Goal: Task Accomplishment & Management: Manage account settings

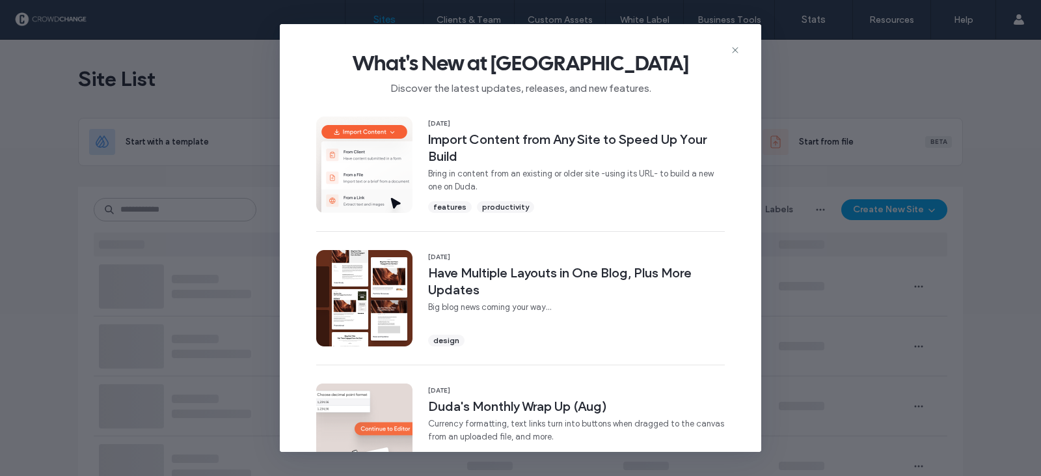
click at [734, 50] on icon at bounding box center [735, 50] width 10 height 10
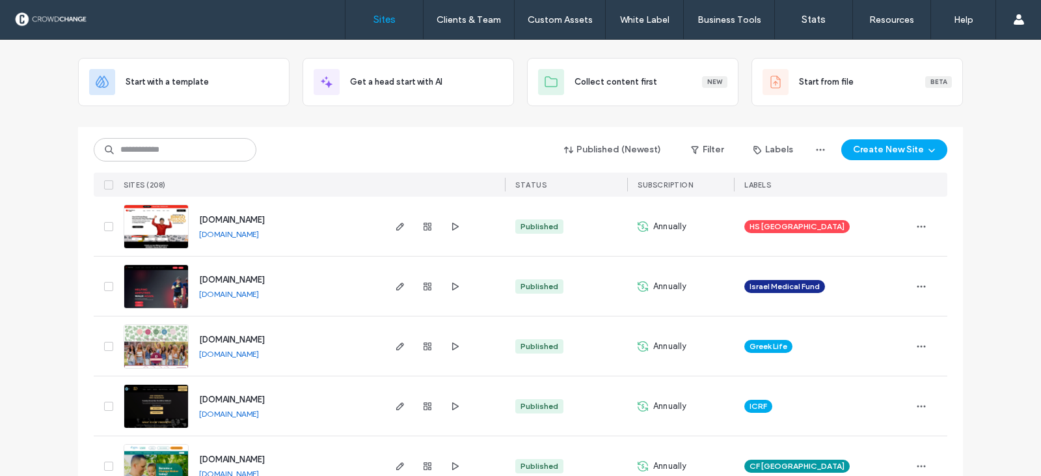
scroll to position [195, 0]
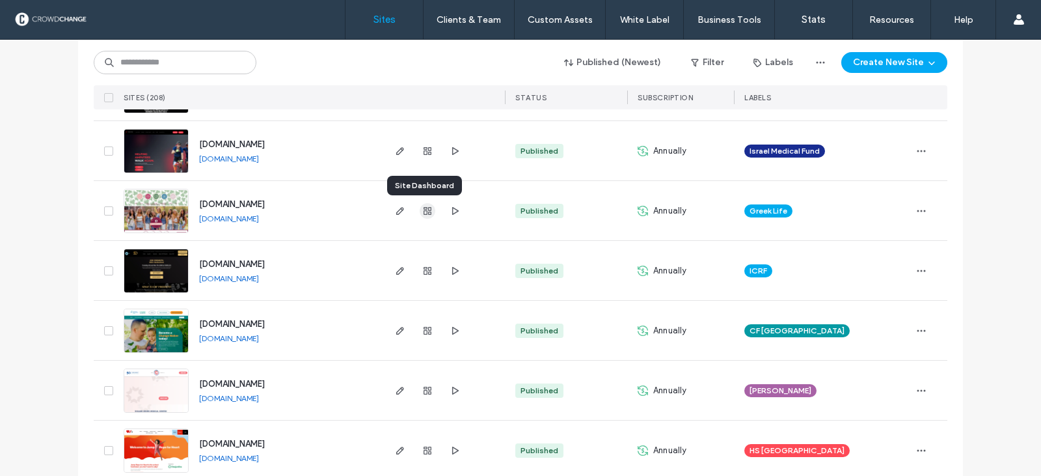
click at [425, 211] on icon "button" at bounding box center [427, 211] width 10 height 10
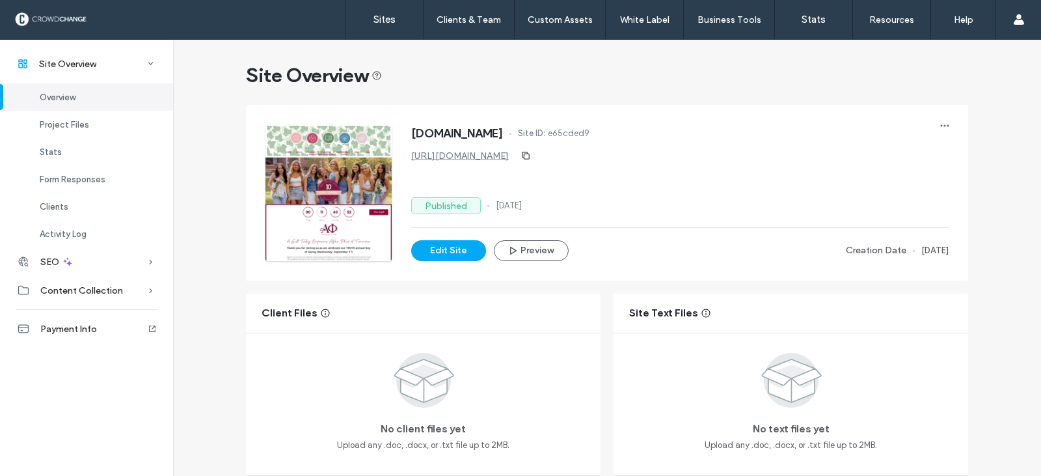
scroll to position [130, 0]
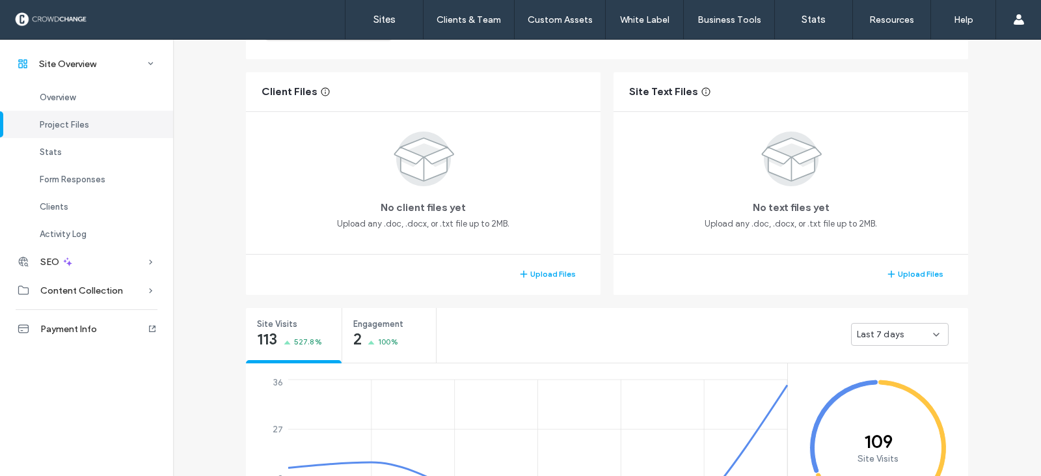
scroll to position [260, 0]
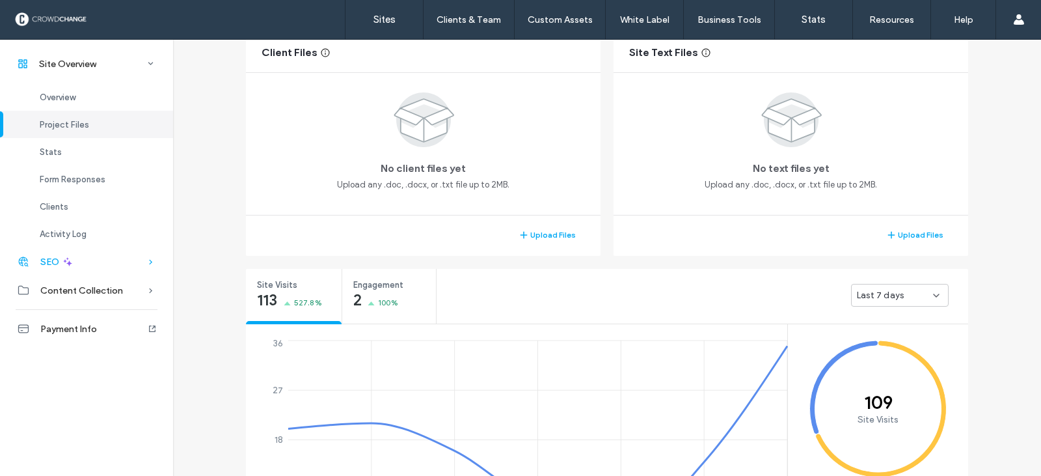
click at [51, 258] on span "SEO" at bounding box center [49, 261] width 19 height 11
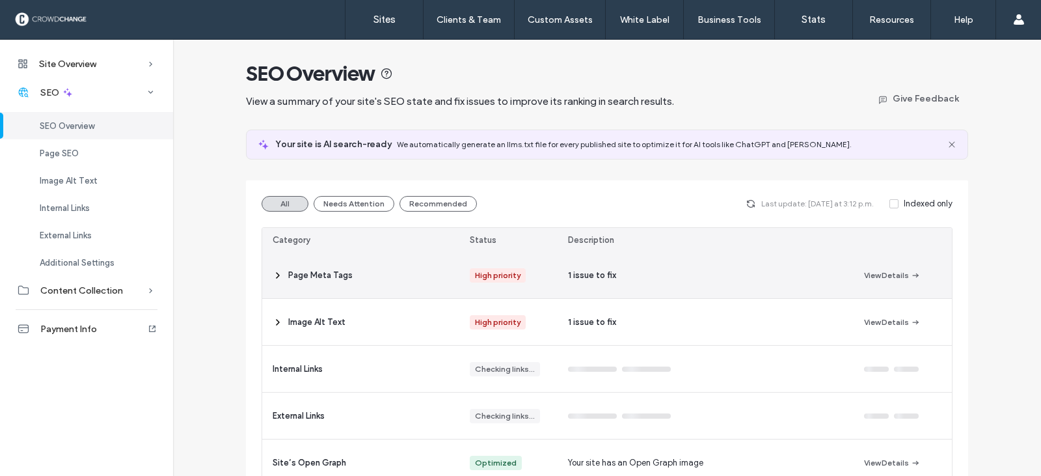
click at [276, 275] on use at bounding box center [277, 275] width 3 height 5
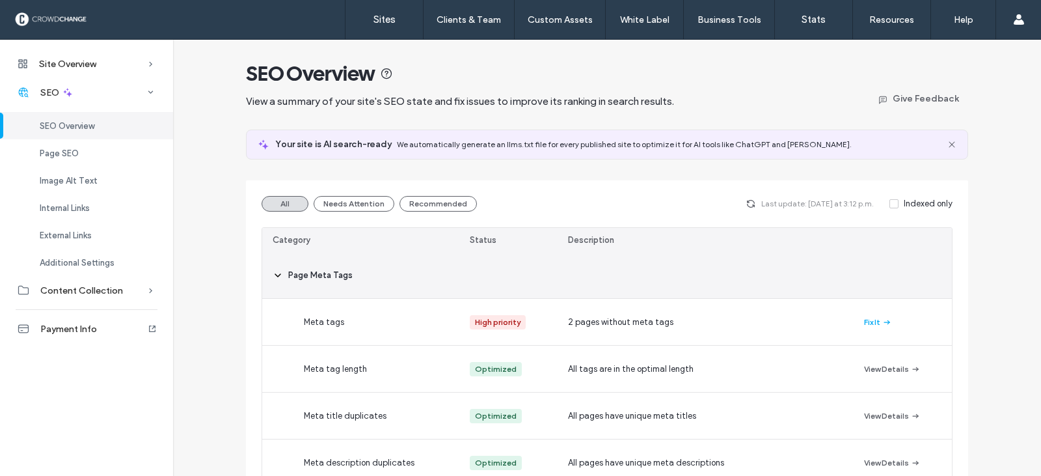
click at [275, 276] on icon at bounding box center [278, 275] width 10 height 10
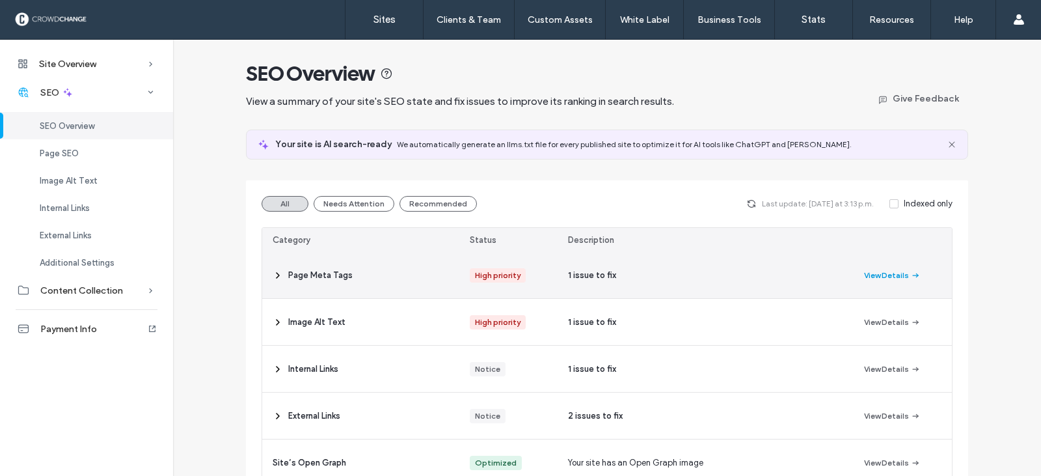
click at [887, 275] on button "View Details" at bounding box center [892, 275] width 57 height 16
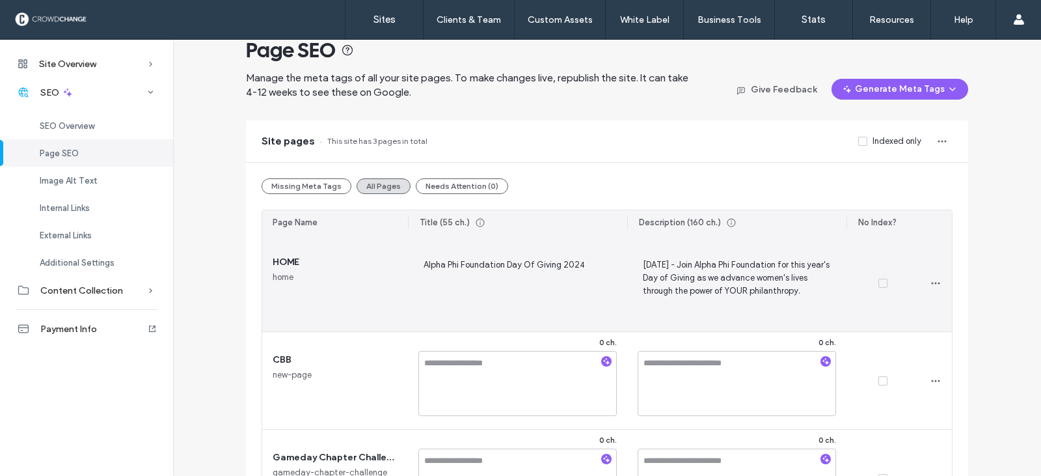
scroll to position [65, 0]
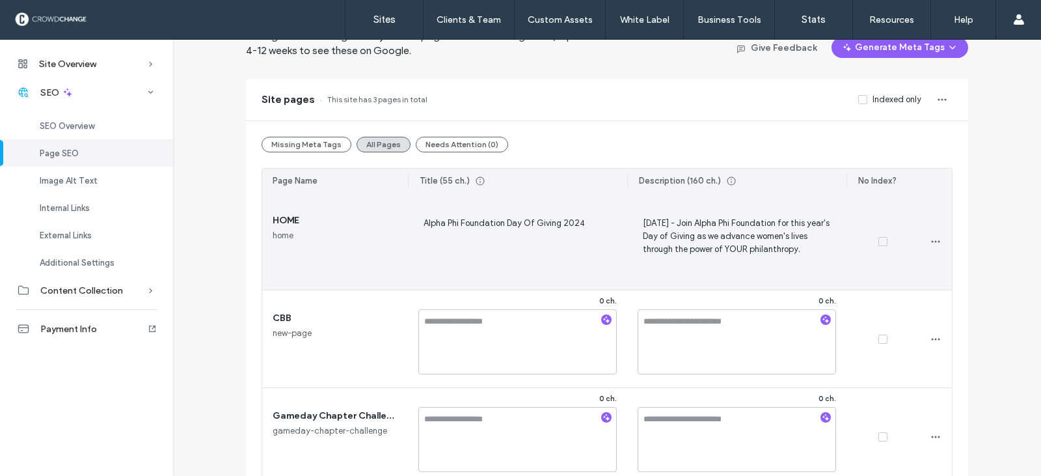
click at [530, 217] on span "Alpha Phi Foundation Day Of Giving 2024" at bounding box center [517, 241] width 198 height 52
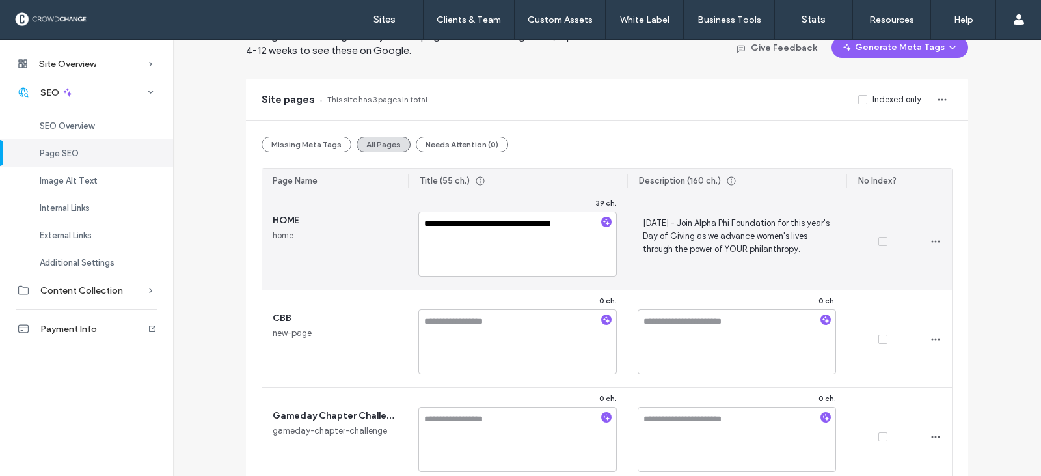
click at [580, 224] on textarea "**********" at bounding box center [517, 243] width 198 height 65
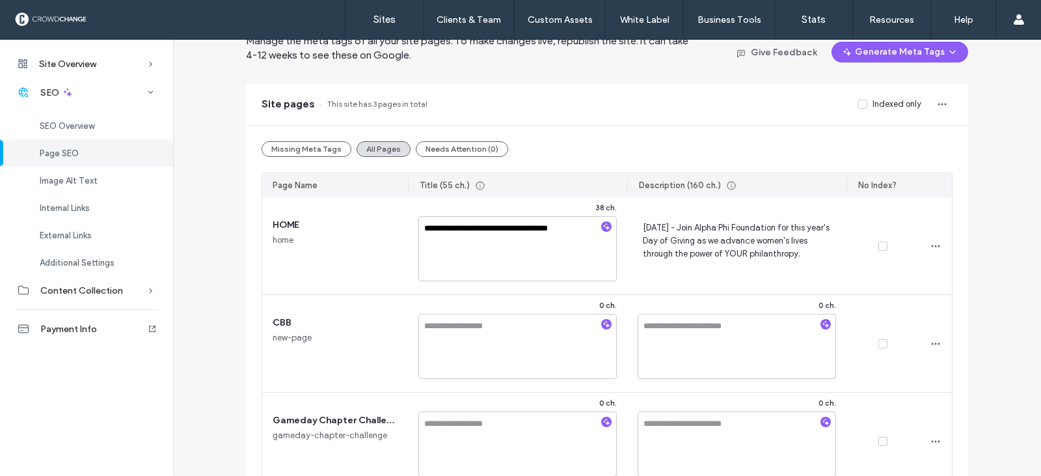
scroll to position [0, 0]
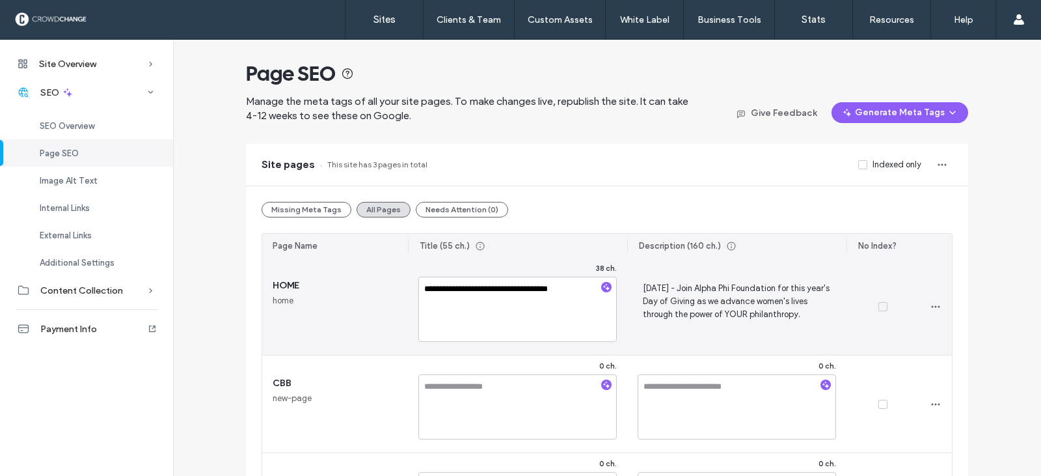
type textarea "**********"
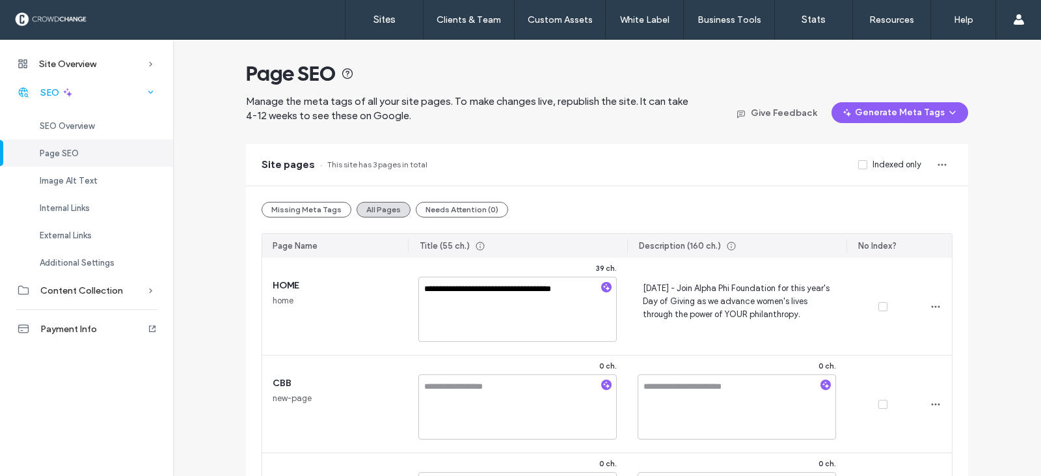
click at [51, 92] on span "SEO" at bounding box center [49, 92] width 19 height 11
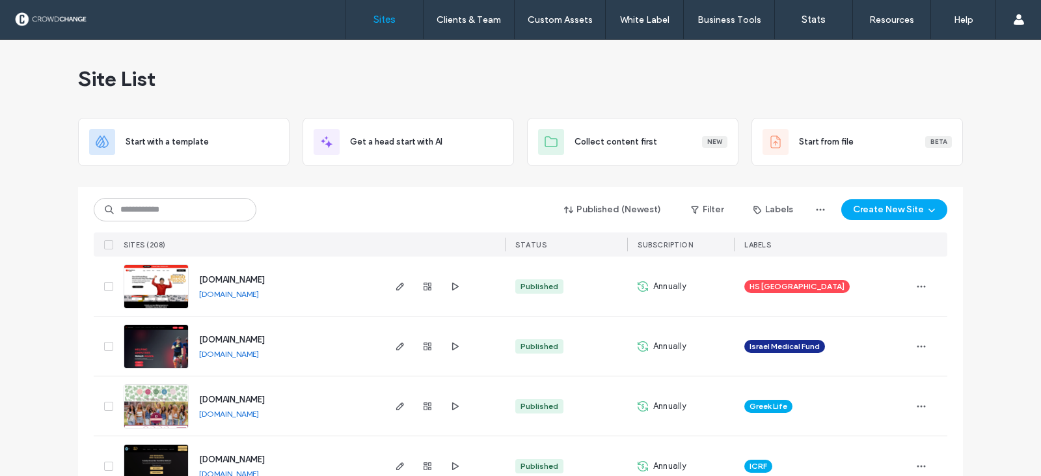
scroll to position [65, 0]
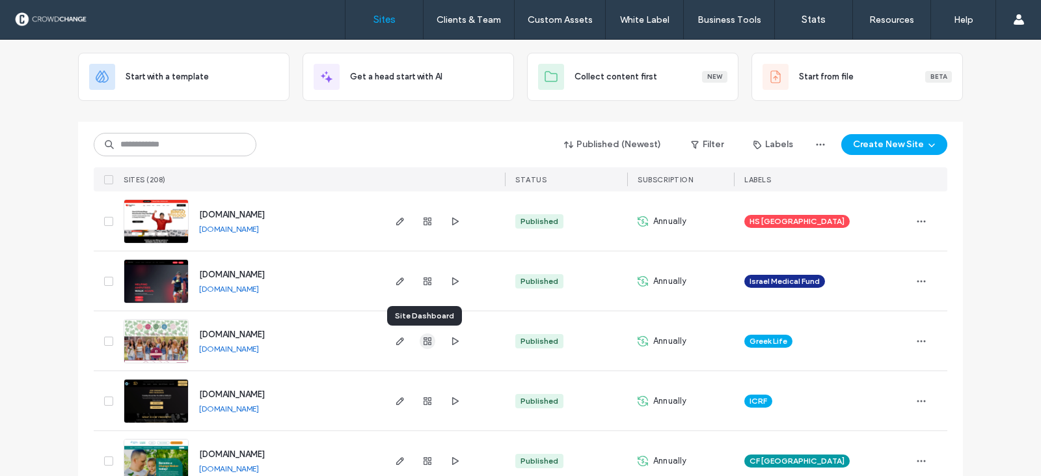
click at [422, 341] on icon "button" at bounding box center [427, 341] width 10 height 10
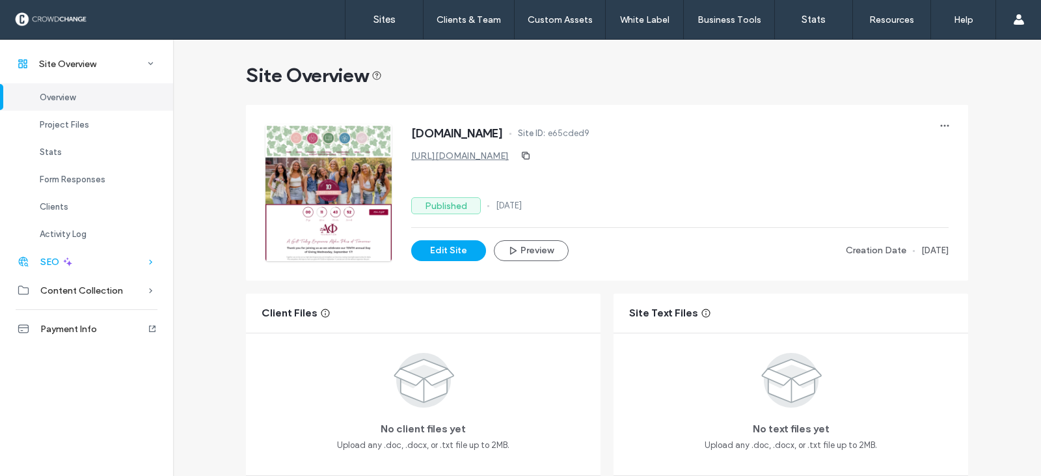
click at [48, 257] on span "SEO" at bounding box center [49, 261] width 19 height 11
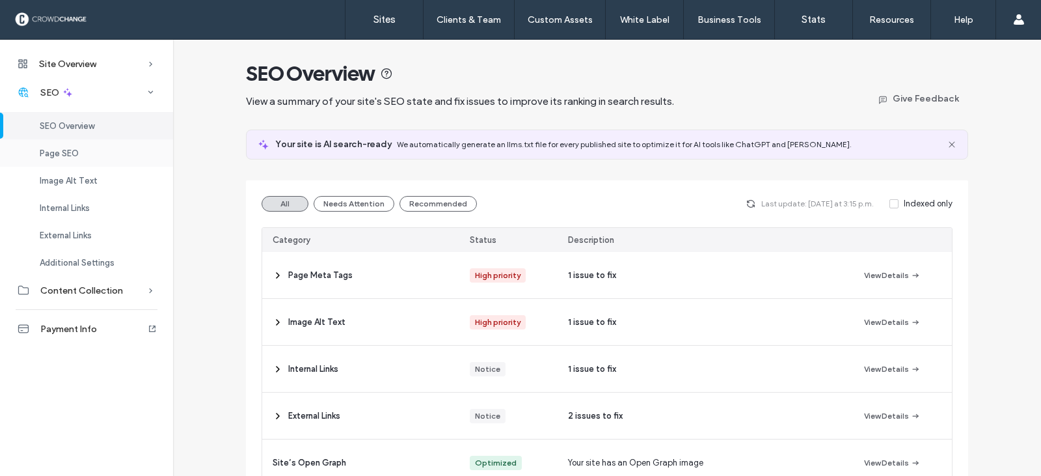
click at [55, 155] on span "Page SEO" at bounding box center [59, 153] width 39 height 10
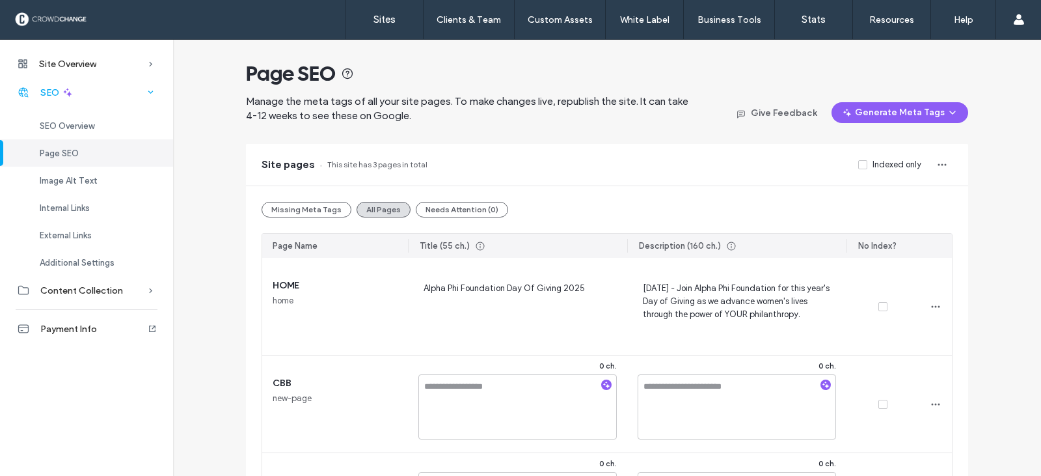
click at [52, 86] on div "SEO" at bounding box center [86, 92] width 173 height 29
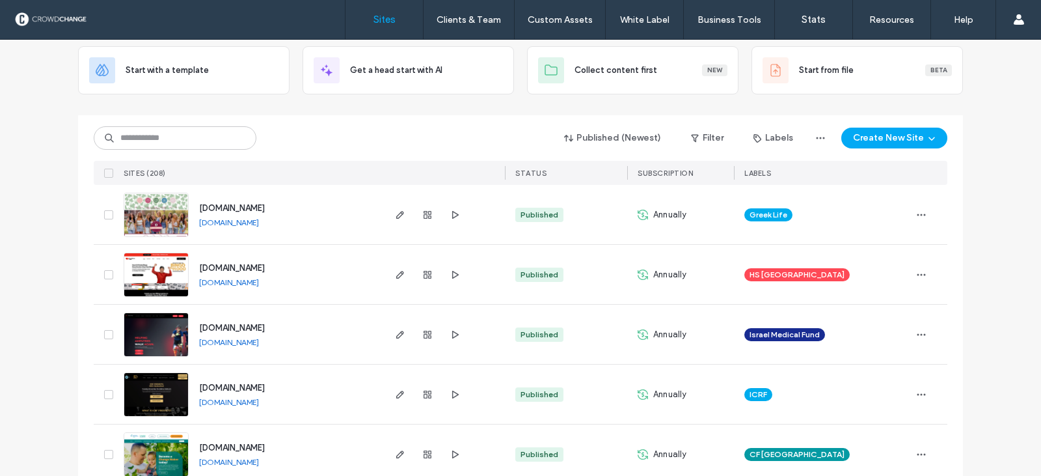
scroll to position [130, 0]
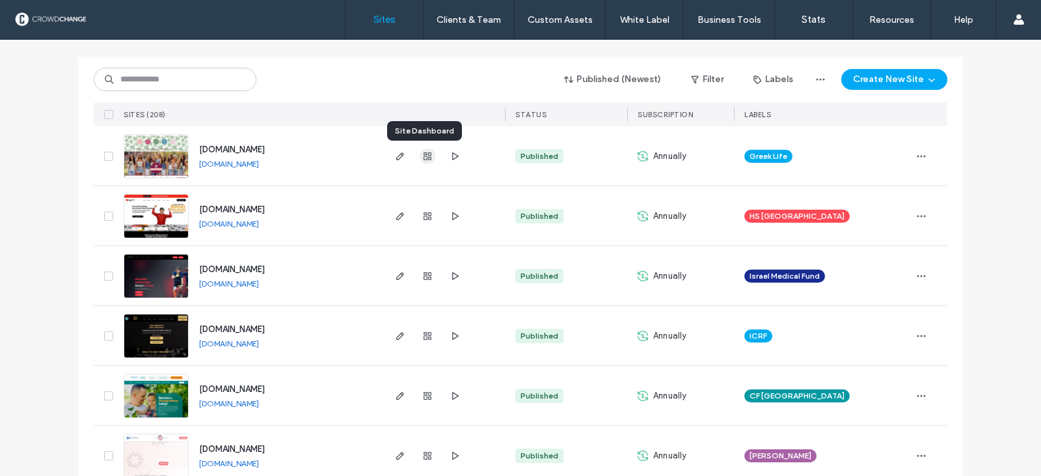
click at [422, 155] on icon "button" at bounding box center [427, 156] width 10 height 10
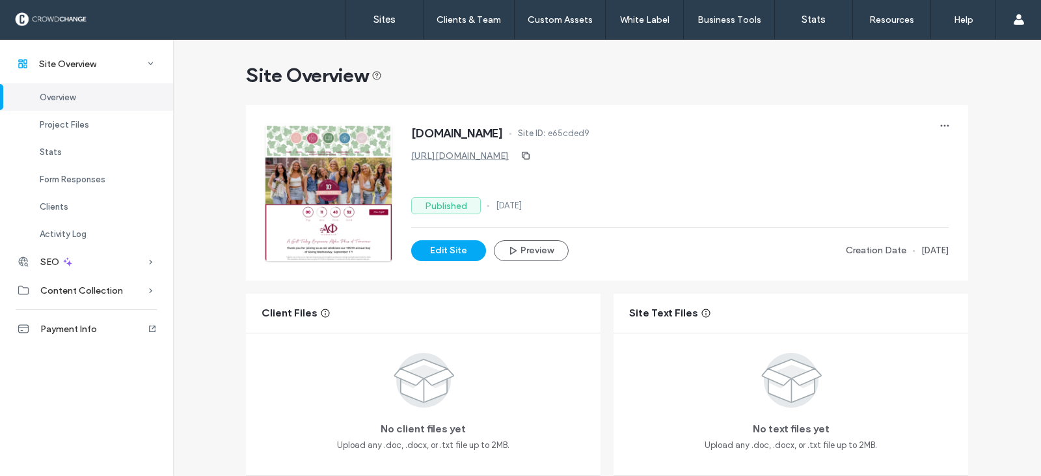
click at [57, 94] on span "Overview" at bounding box center [58, 97] width 36 height 10
click at [55, 259] on span "SEO" at bounding box center [49, 261] width 19 height 11
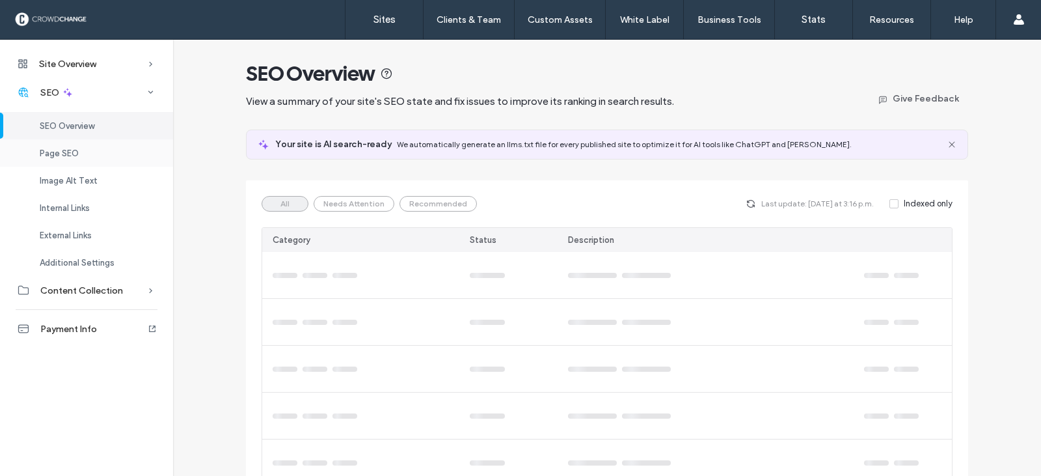
click at [51, 154] on span "Page SEO" at bounding box center [59, 153] width 39 height 10
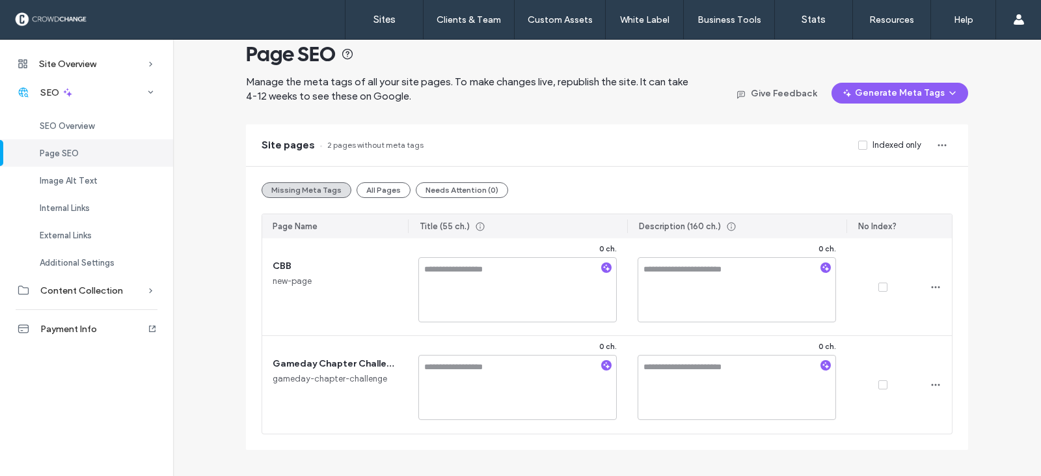
scroll to position [28, 0]
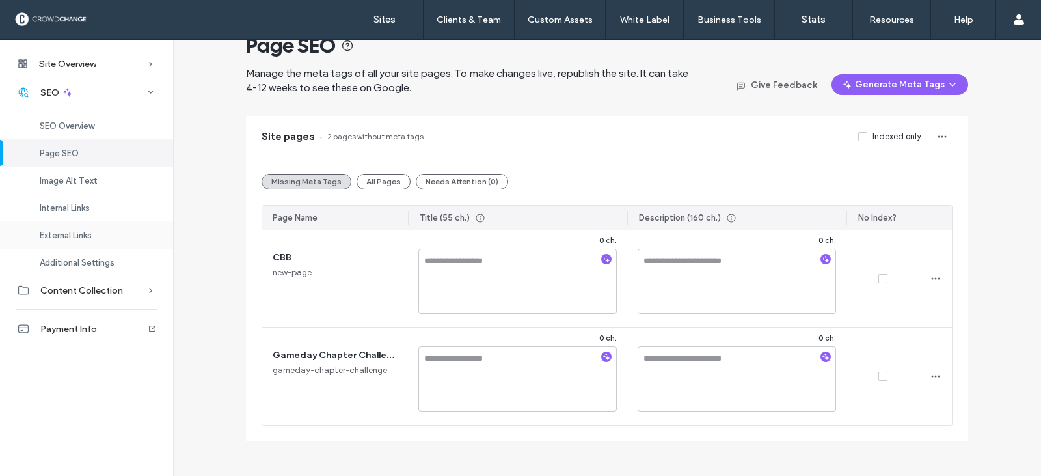
click at [40, 231] on span "External Links" at bounding box center [66, 235] width 52 height 10
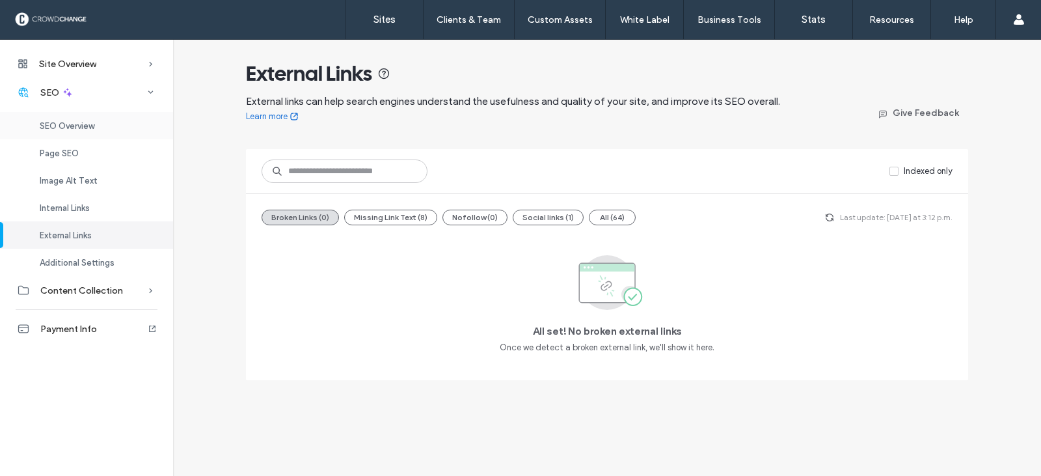
click at [46, 125] on span "SEO Overview" at bounding box center [67, 126] width 55 height 10
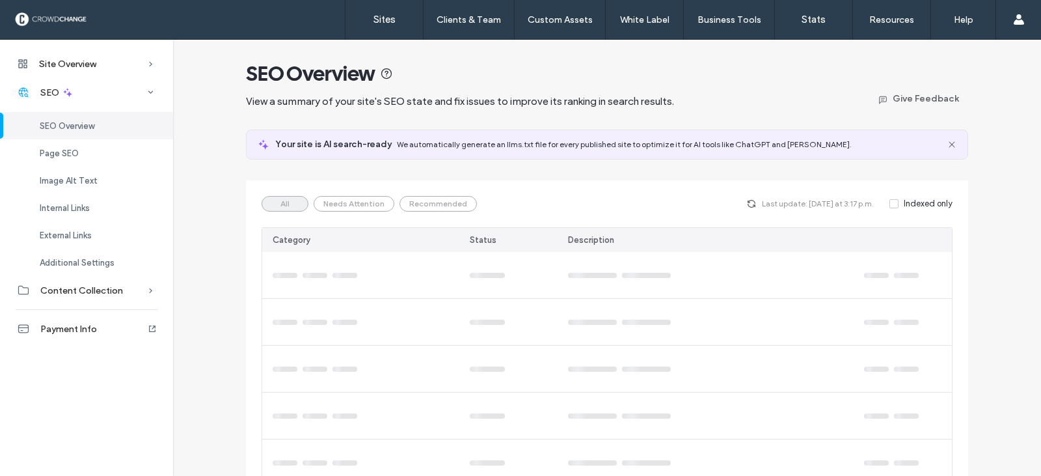
click at [47, 125] on span "SEO Overview" at bounding box center [67, 126] width 55 height 10
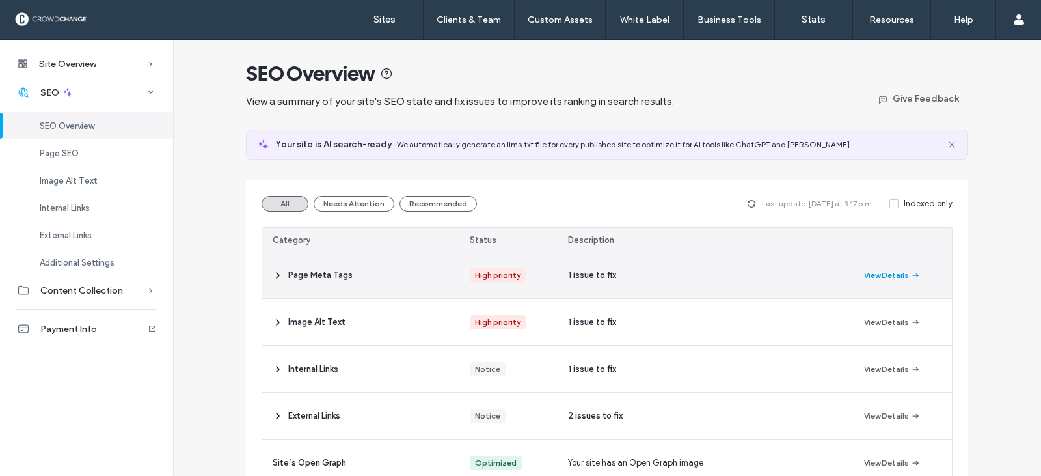
click at [910, 276] on icon "button" at bounding box center [915, 275] width 10 height 10
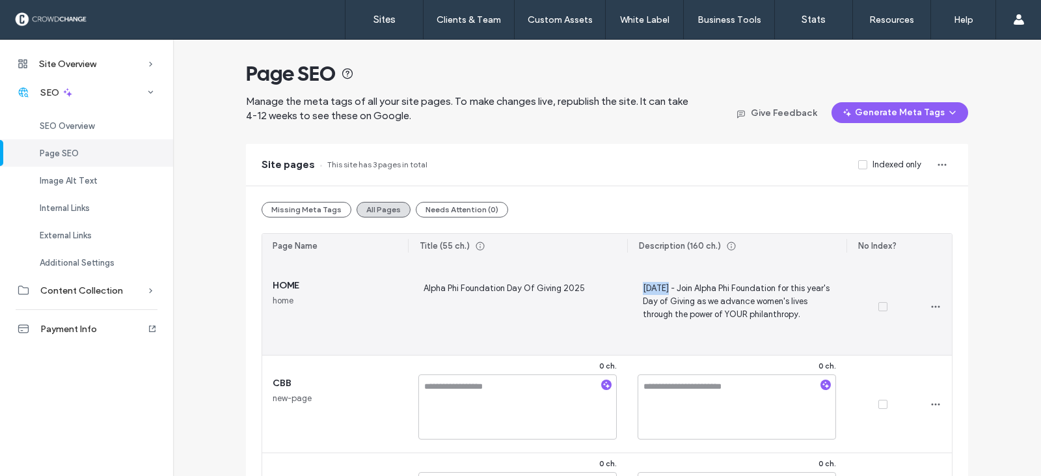
drag, startPoint x: 669, startPoint y: 289, endPoint x: 639, endPoint y: 287, distance: 30.0
click at [639, 287] on span "[DATE] - Join Alpha Phi Foundation for this year's Day of Giving as we advance …" at bounding box center [737, 306] width 198 height 52
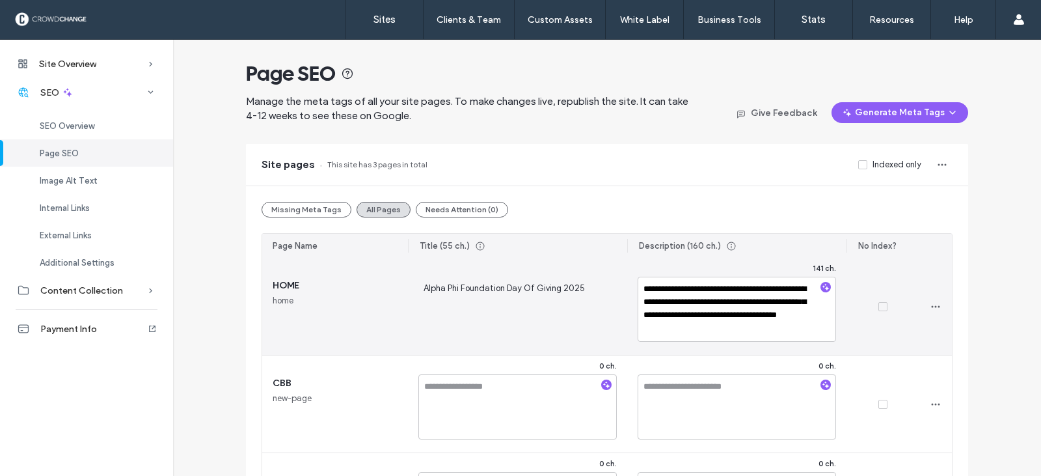
drag, startPoint x: 701, startPoint y: 289, endPoint x: 604, endPoint y: 281, distance: 97.9
click at [604, 281] on section "**********" at bounding box center [607, 404] width 690 height 293
type textarea "**********"
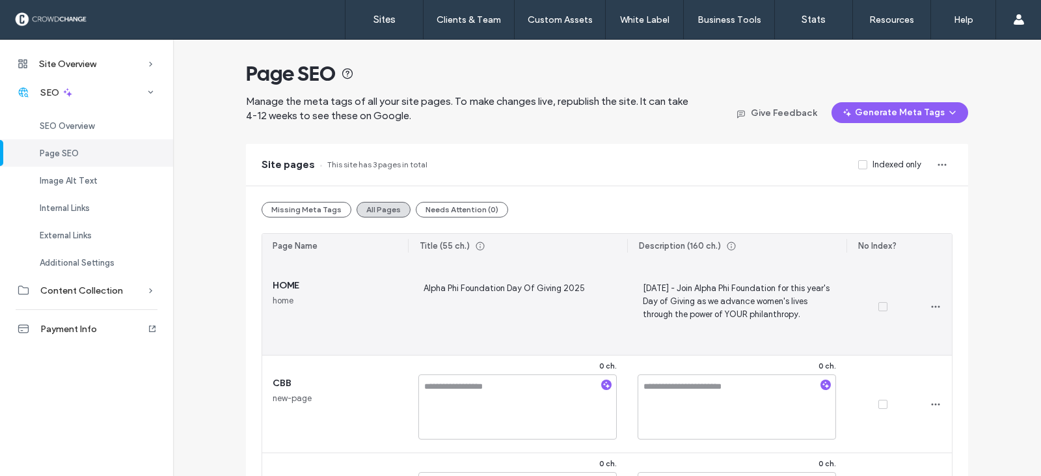
click at [872, 332] on div at bounding box center [882, 307] width 73 height 98
